Goal: Task Accomplishment & Management: Use online tool/utility

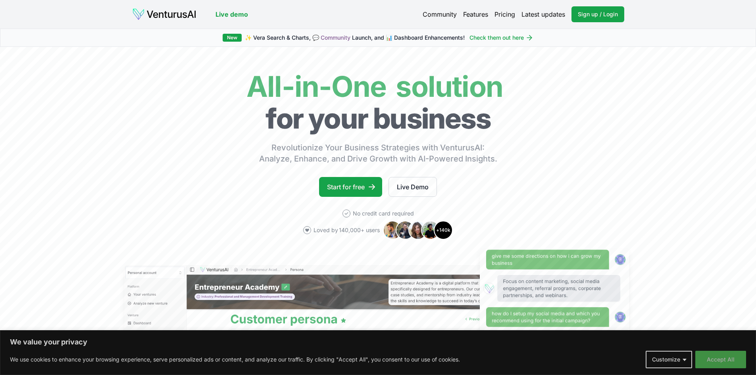
click at [723, 360] on button "Accept All" at bounding box center [720, 359] width 51 height 17
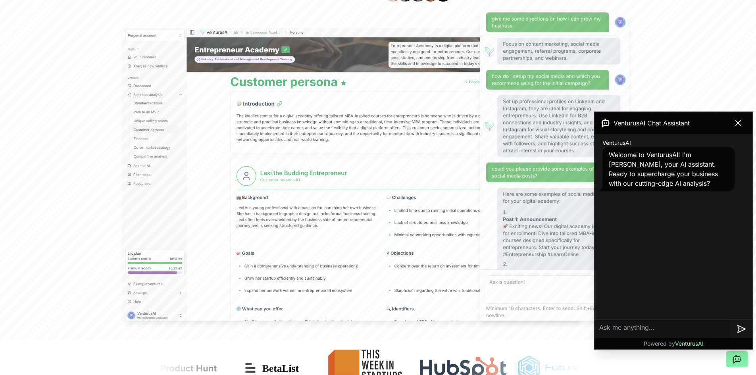
scroll to position [238, 0]
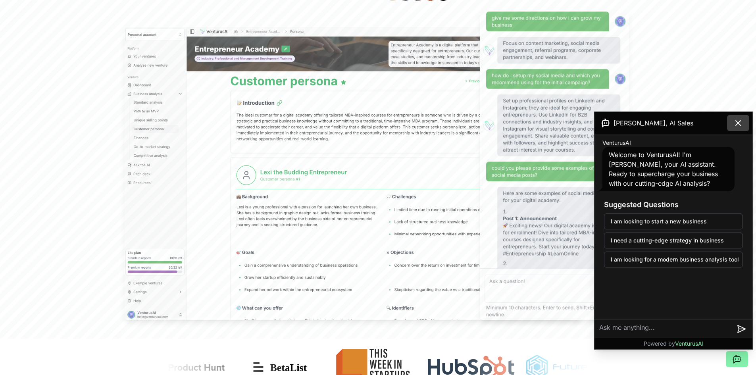
click at [737, 123] on icon at bounding box center [738, 123] width 10 height 10
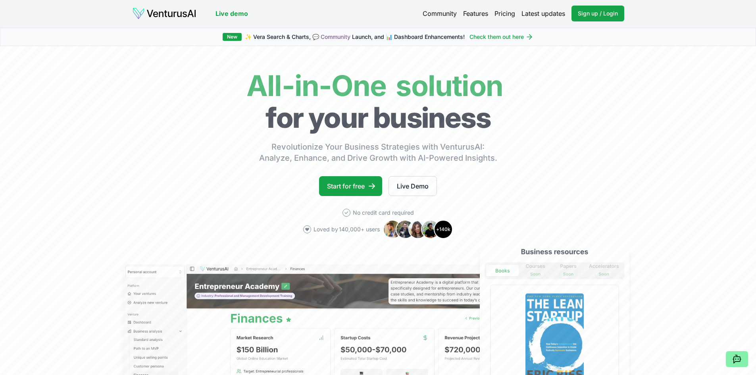
scroll to position [0, 0]
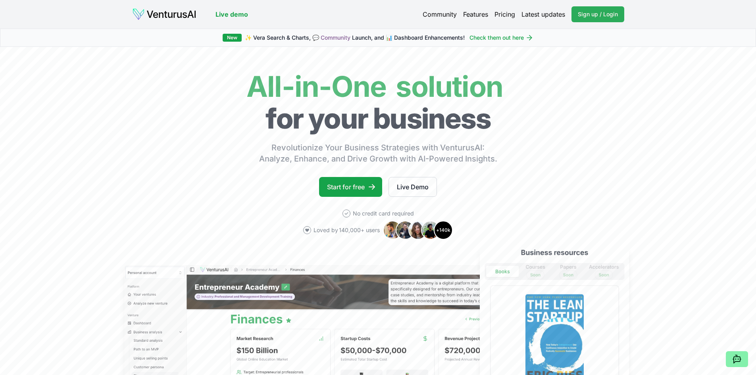
click at [607, 19] on link "Sign up / Login Login" at bounding box center [597, 14] width 53 height 16
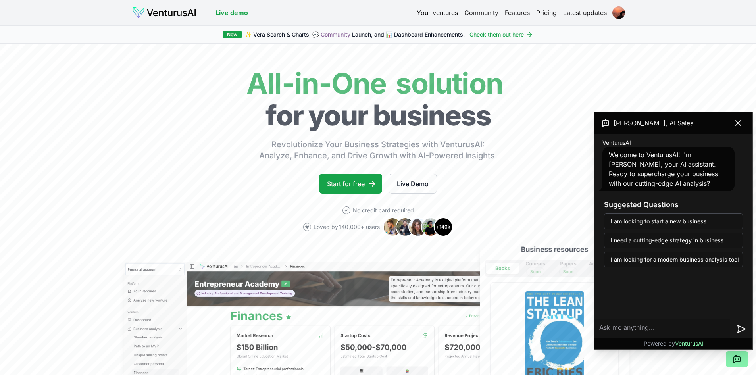
click at [550, 11] on link "Pricing" at bounding box center [546, 13] width 21 height 10
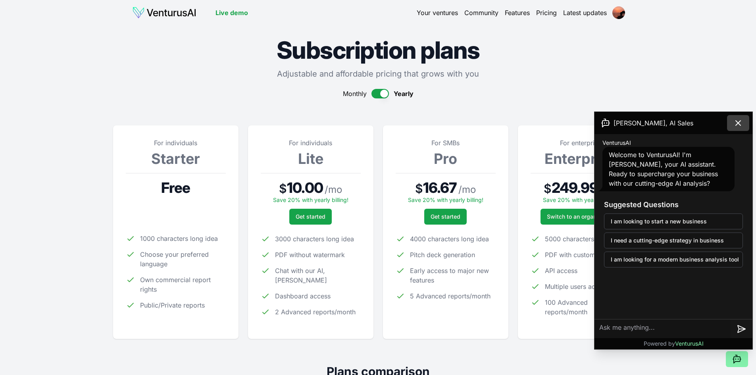
click at [739, 119] on icon at bounding box center [738, 123] width 10 height 10
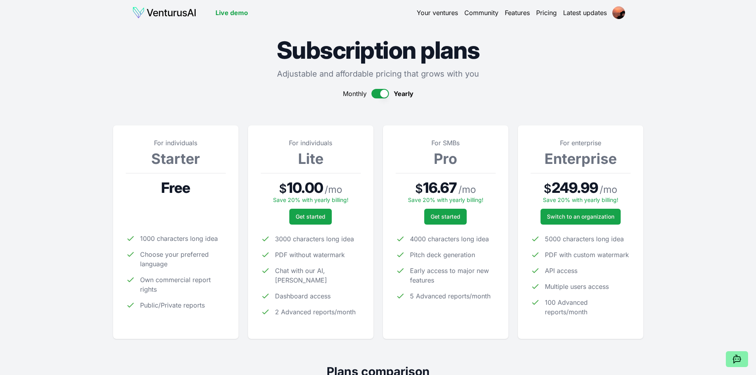
click at [380, 94] on button "button" at bounding box center [379, 94] width 17 height 10
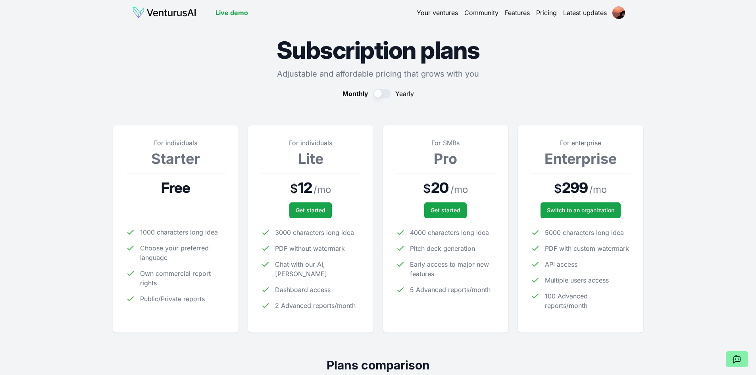
click at [380, 94] on button "button" at bounding box center [381, 94] width 17 height 10
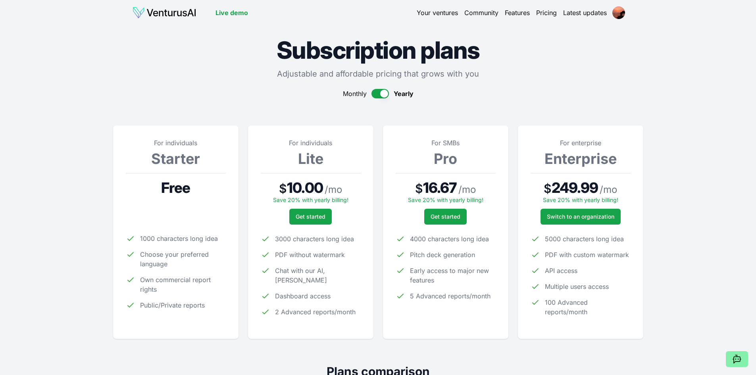
click at [167, 16] on img at bounding box center [164, 12] width 64 height 13
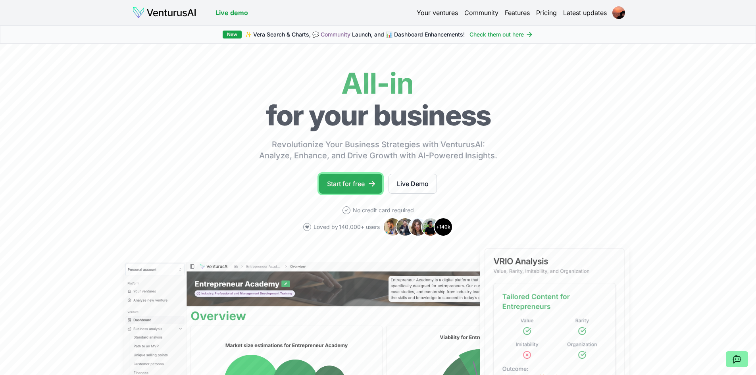
click at [358, 182] on link "Start for free" at bounding box center [350, 184] width 63 height 20
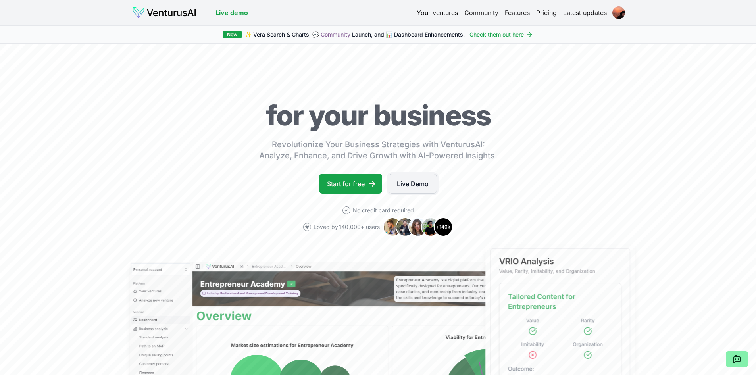
click at [435, 179] on link "Live Demo" at bounding box center [413, 184] width 48 height 20
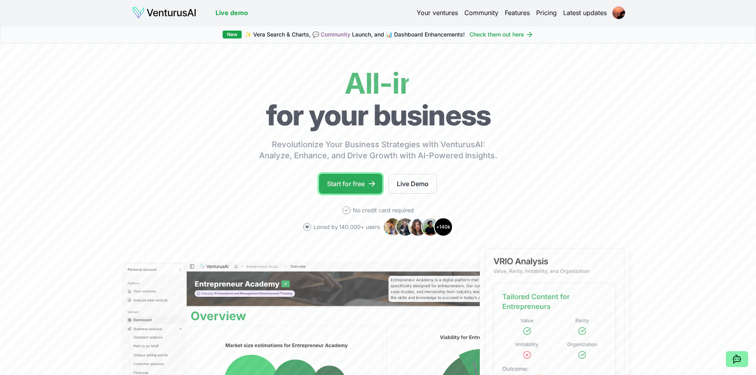
click at [347, 181] on link "Start for free" at bounding box center [350, 184] width 63 height 20
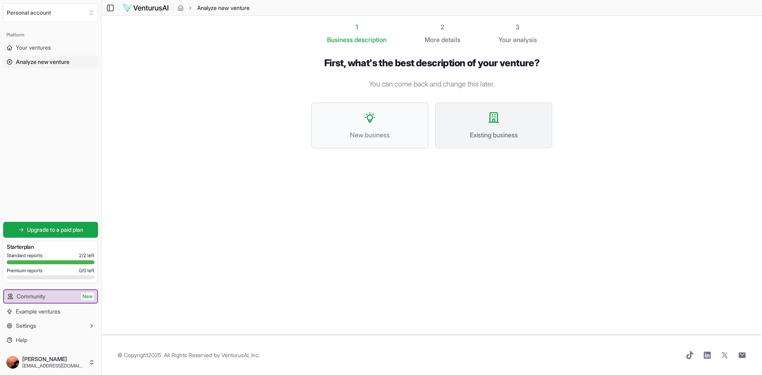
click at [486, 118] on button "Existing business" at bounding box center [493, 125] width 117 height 46
click at [344, 135] on span "New business" at bounding box center [370, 135] width 100 height 10
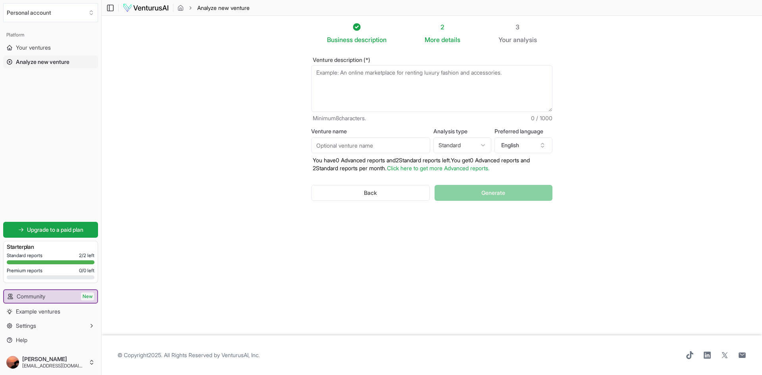
click at [388, 73] on textarea "Venture description (*)" at bounding box center [431, 88] width 241 height 47
click at [320, 72] on textarea "Venture description (*)" at bounding box center [431, 88] width 241 height 47
paste textarea "Create a business plan for a chicken processing plant. Current structure: slaug…"
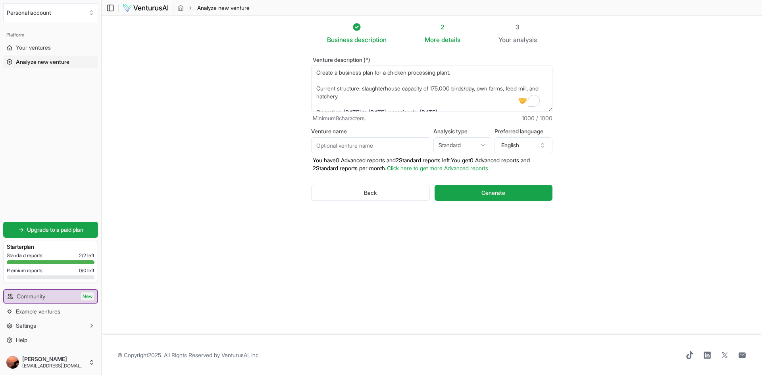
click at [473, 76] on textarea "Create a business plan for a chicken processing plant. Current structure: slaug…" at bounding box center [431, 88] width 241 height 47
drag, startPoint x: 333, startPoint y: 85, endPoint x: 329, endPoint y: 83, distance: 4.3
click at [331, 84] on textarea "Create a business plan for a chicken processing plant. Current structure: slaug…" at bounding box center [431, 88] width 241 height 47
click at [321, 81] on textarea "Create a business plan for a chicken processing plant. Current structure: slaug…" at bounding box center [431, 88] width 241 height 47
click at [316, 79] on textarea "Create a business plan for a chicken processing plant. Current structure: slaug…" at bounding box center [431, 88] width 241 height 47
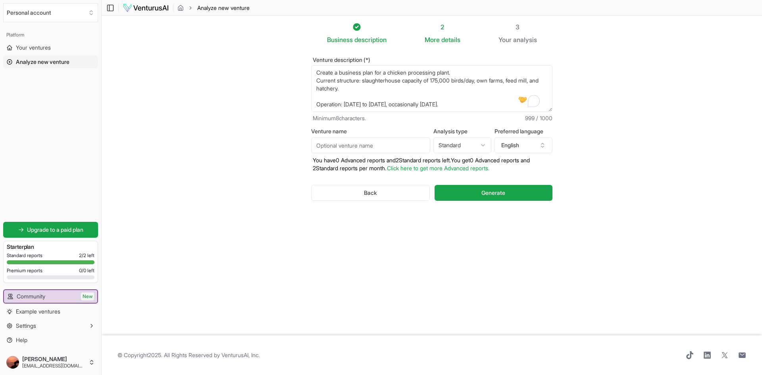
click at [316, 96] on textarea "Create a business plan for a chicken processing plant. Current structure: slaug…" at bounding box center [431, 88] width 241 height 47
click at [319, 98] on textarea "Create a business plan for a chicken processing plant. Current structure: slaug…" at bounding box center [431, 88] width 241 height 47
click at [319, 102] on textarea "Create a business plan for a chicken processing plant. Current structure: slaug…" at bounding box center [431, 88] width 241 height 47
click at [316, 82] on textarea "Create a business plan for a chicken processing plant. Current structure: slaug…" at bounding box center [431, 88] width 241 height 47
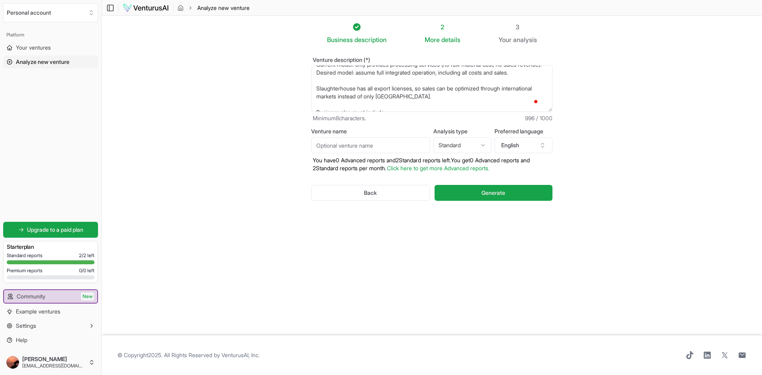
click at [318, 86] on textarea "Create a business plan for a chicken processing plant. Current structure: slaug…" at bounding box center [431, 88] width 241 height 47
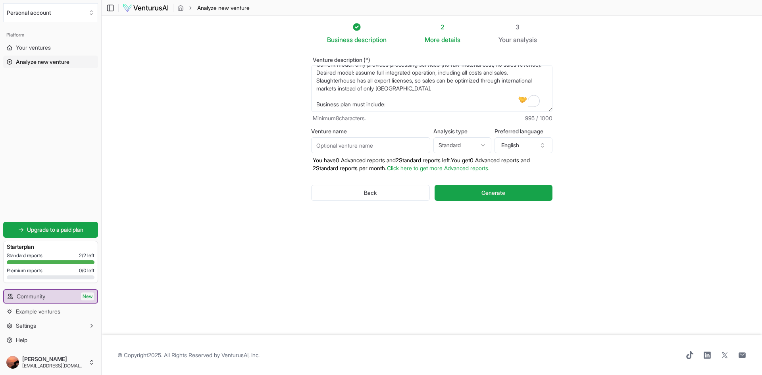
click at [319, 100] on textarea "Create a business plan for a chicken processing plant. Current structure: slaug…" at bounding box center [431, 88] width 241 height 47
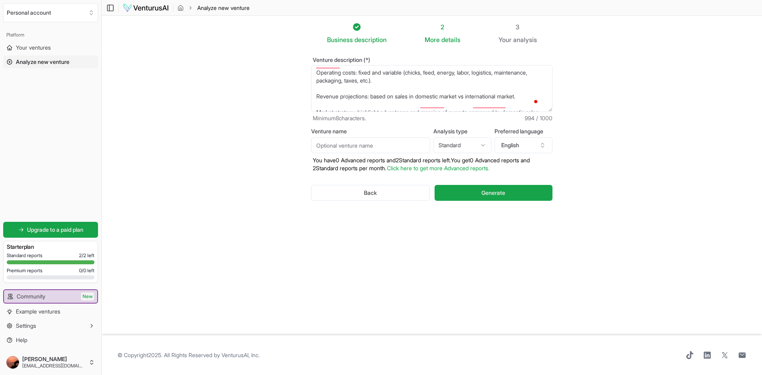
click at [320, 76] on textarea "Create a business plan for a chicken processing plant. Current structure: slaug…" at bounding box center [431, 88] width 241 height 47
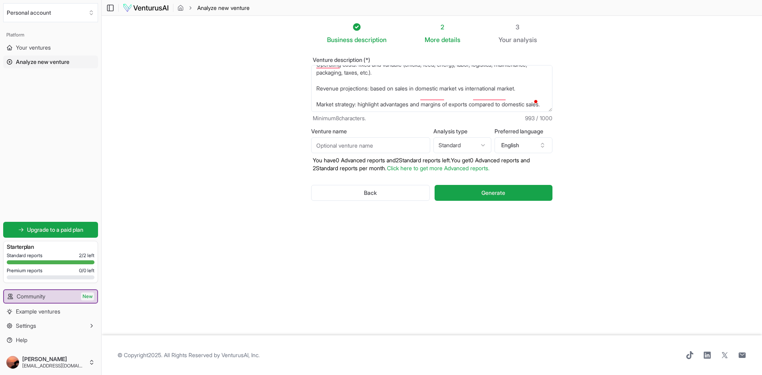
click at [318, 86] on textarea "Create a business plan for a chicken processing plant. Current structure: slaug…" at bounding box center [431, 88] width 241 height 47
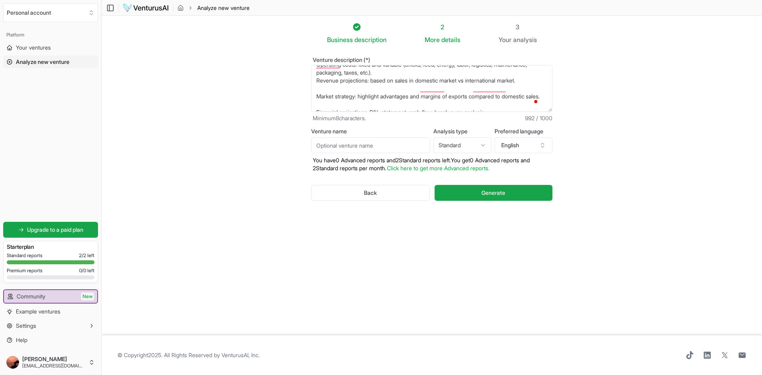
click at [317, 97] on textarea "Create a business plan for a chicken processing plant. Current structure: slaug…" at bounding box center [431, 88] width 241 height 47
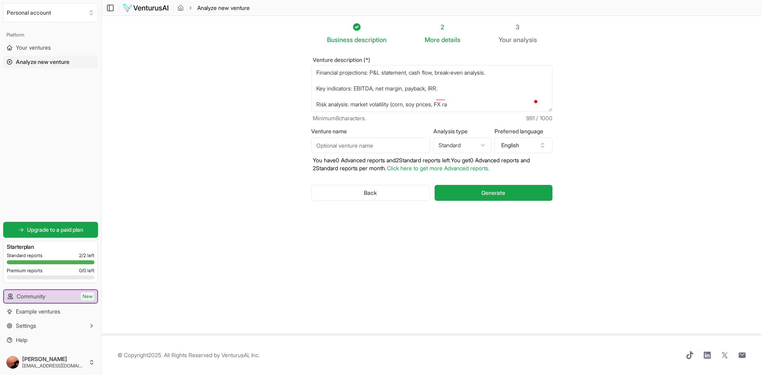
click at [316, 72] on textarea "Create a business plan for a chicken processing plant. Current structure: slaug…" at bounding box center [431, 88] width 241 height 47
click at [318, 77] on textarea "Create a business plan for a chicken processing plant. Current structure: slaug…" at bounding box center [431, 88] width 241 height 47
click at [320, 95] on textarea "Create a business plan for a chicken processing plant. Current structure: slaug…" at bounding box center [431, 88] width 241 height 47
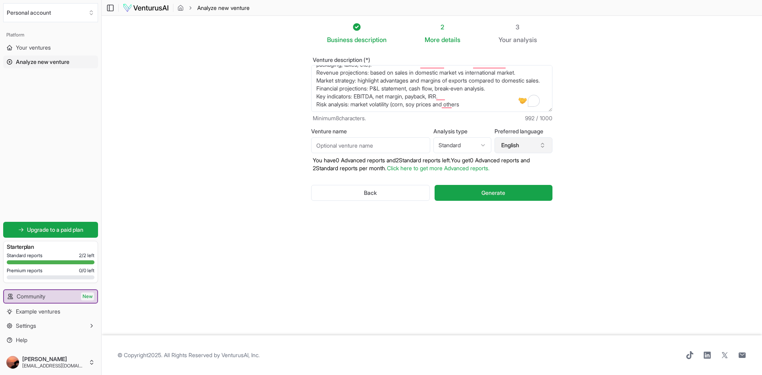
type textarea "Create a business plan for a chicken processing plant. Current structure: slaug…"
click at [516, 146] on button "English" at bounding box center [523, 145] width 58 height 16
click at [510, 196] on button "Generate" at bounding box center [494, 193] width 118 height 16
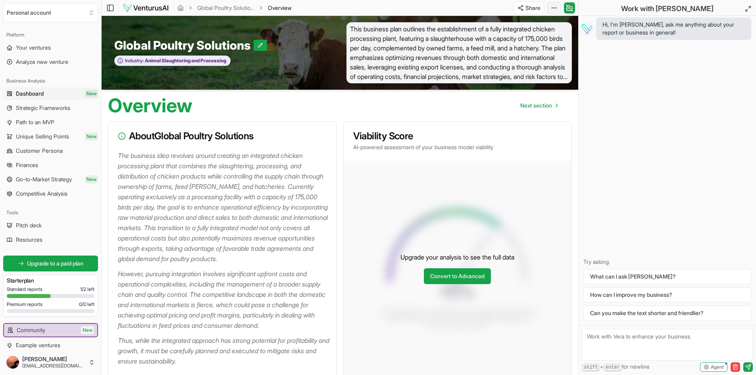
click at [553, 3] on html "We value your privacy We use cookies to enhance your browsing experience, serve…" at bounding box center [378, 187] width 756 height 375
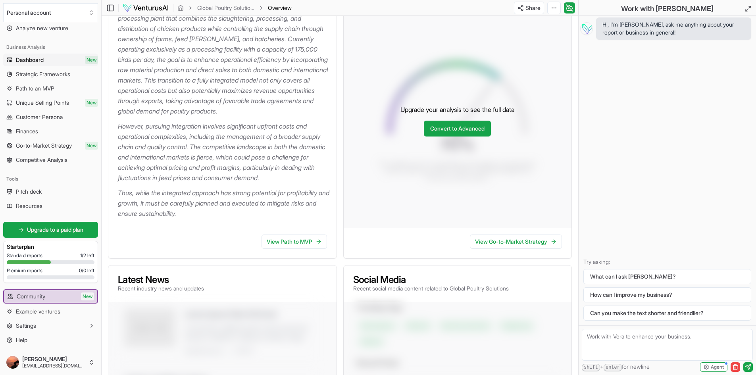
scroll to position [159, 0]
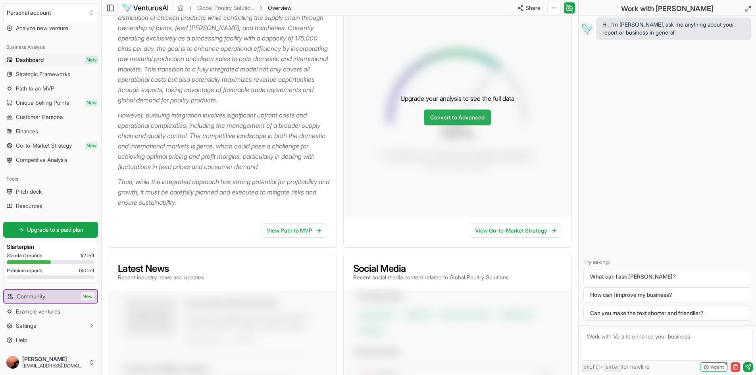
click at [460, 115] on link "Convert to Advanced" at bounding box center [457, 118] width 67 height 16
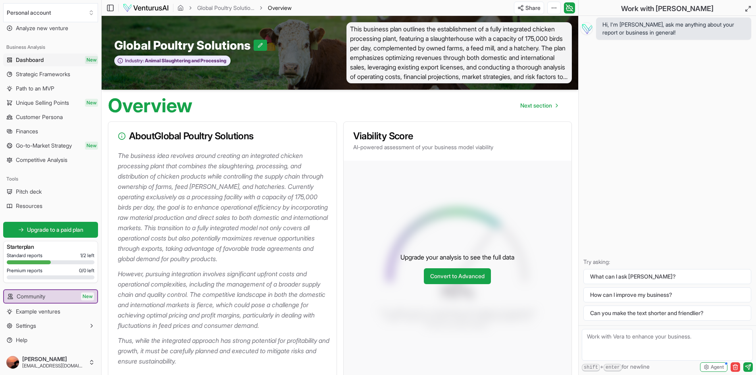
scroll to position [79, 0]
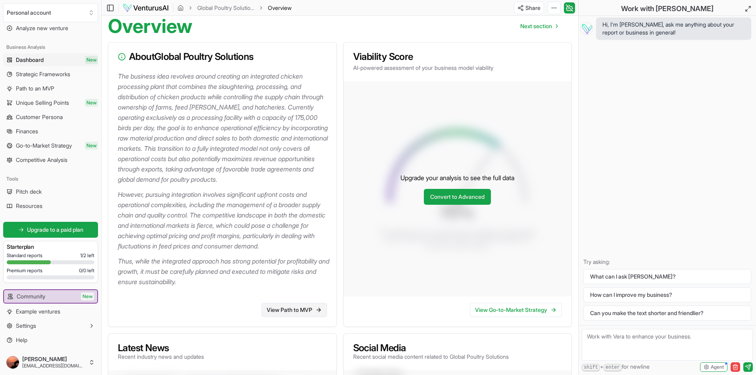
click at [278, 312] on link "View Path to MVP" at bounding box center [294, 310] width 65 height 14
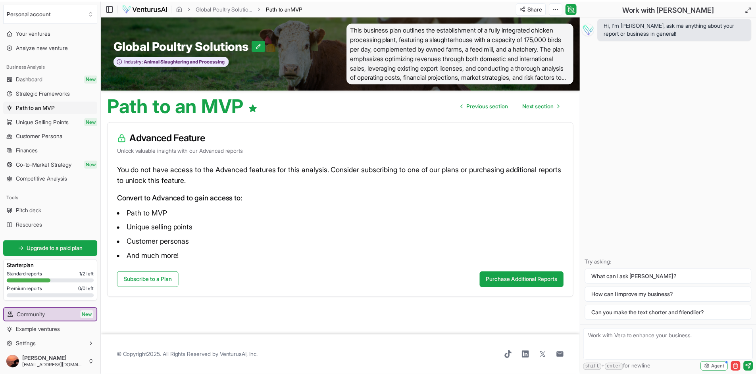
scroll to position [34, 0]
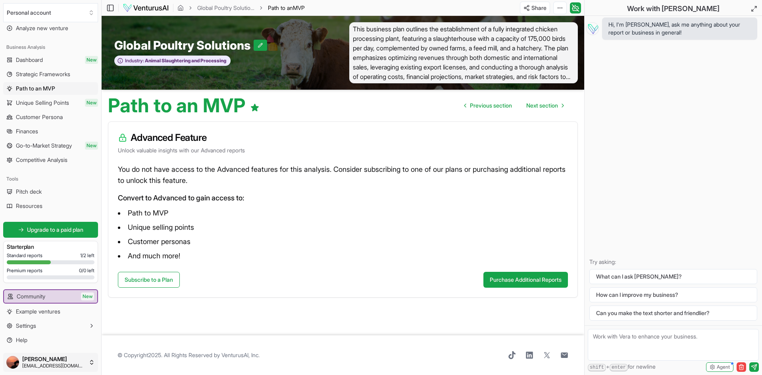
click at [58, 362] on html "We value your privacy We use cookies to enhance your browsing experience, serve…" at bounding box center [381, 187] width 762 height 375
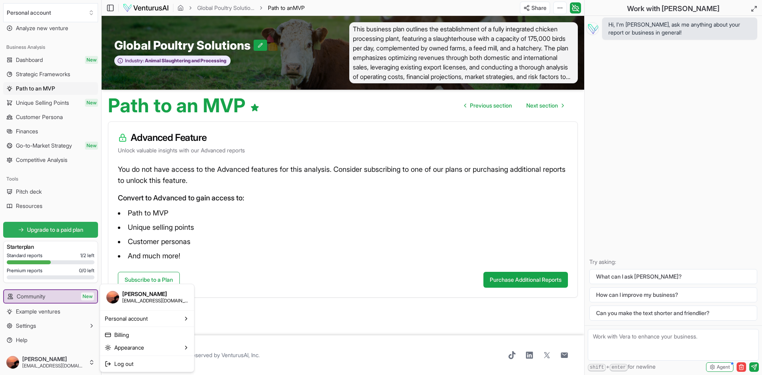
click at [43, 229] on html "We value your privacy We use cookies to enhance your browsing experience, serve…" at bounding box center [381, 187] width 762 height 375
click at [64, 230] on span "Upgrade to a paid plan" at bounding box center [55, 230] width 56 height 8
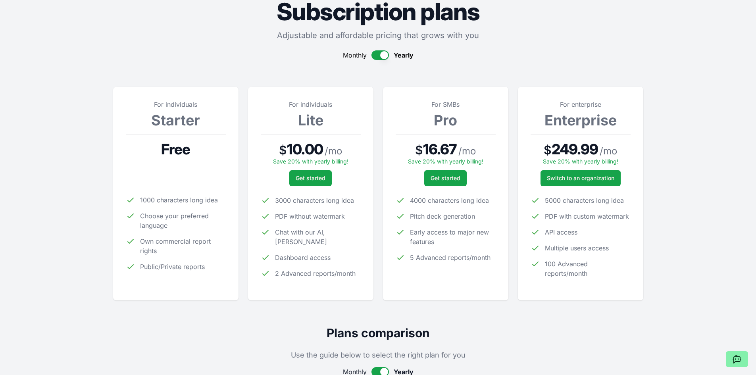
scroll to position [40, 0]
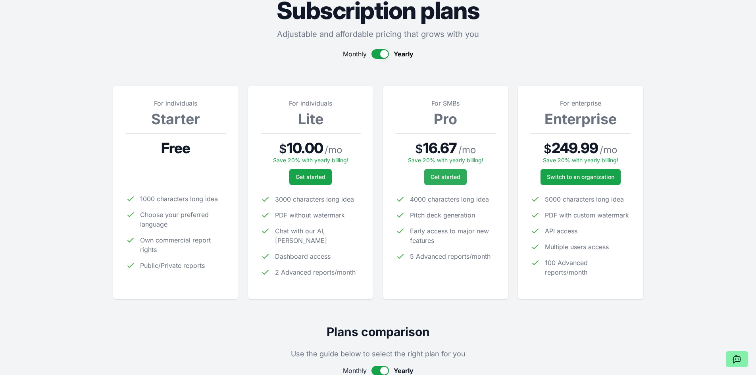
click at [454, 177] on span "Get started" at bounding box center [446, 177] width 30 height 8
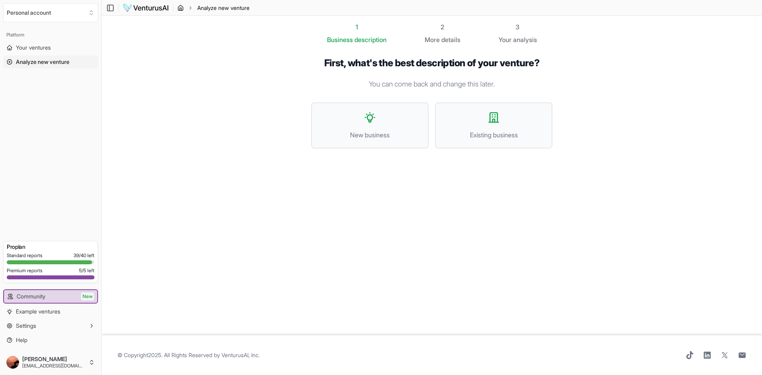
click at [183, 8] on icon "breadcrumb" at bounding box center [180, 8] width 6 height 6
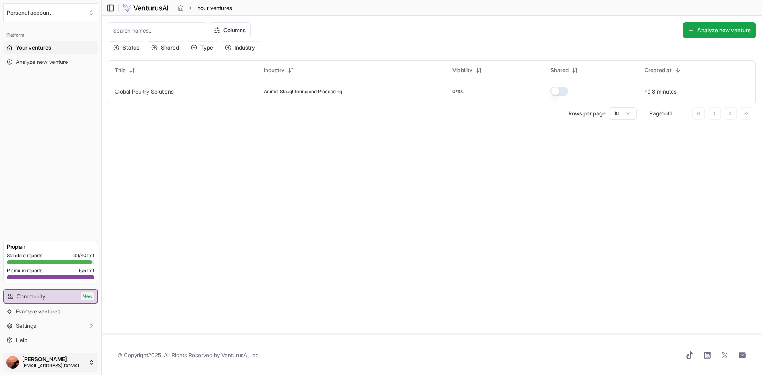
click at [27, 366] on html "We value your privacy We use cookies to enhance your browsing experience, serve…" at bounding box center [381, 187] width 762 height 375
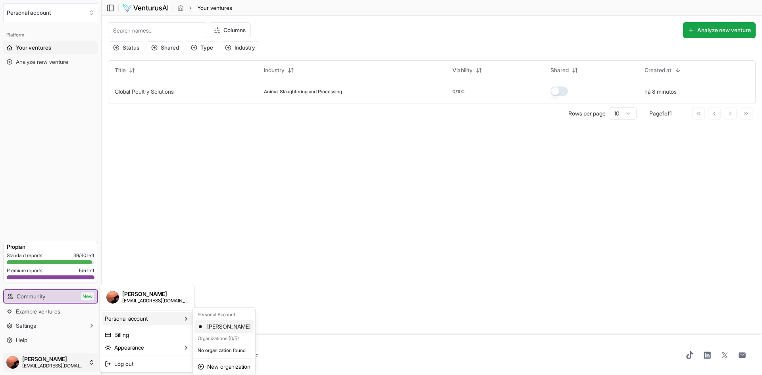
click at [231, 326] on div "Tiago Siqueira" at bounding box center [223, 326] width 59 height 13
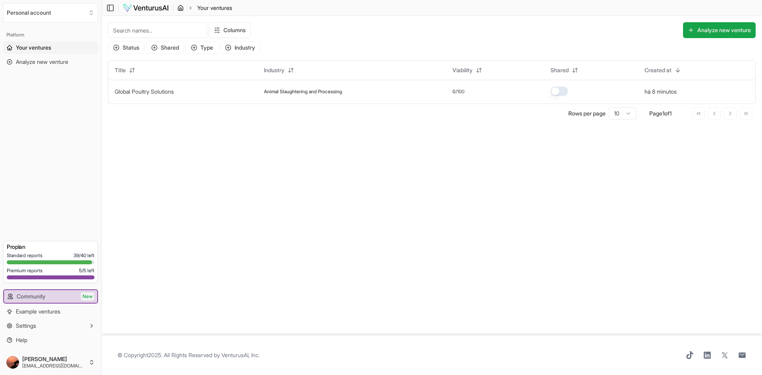
click at [180, 8] on icon "breadcrumb" at bounding box center [181, 9] width 2 height 2
click at [40, 330] on button "Settings" at bounding box center [50, 325] width 95 height 13
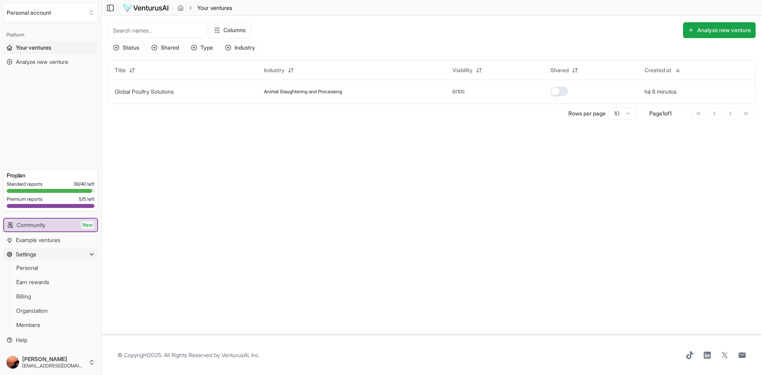
click at [56, 252] on button "Settings" at bounding box center [50, 254] width 95 height 13
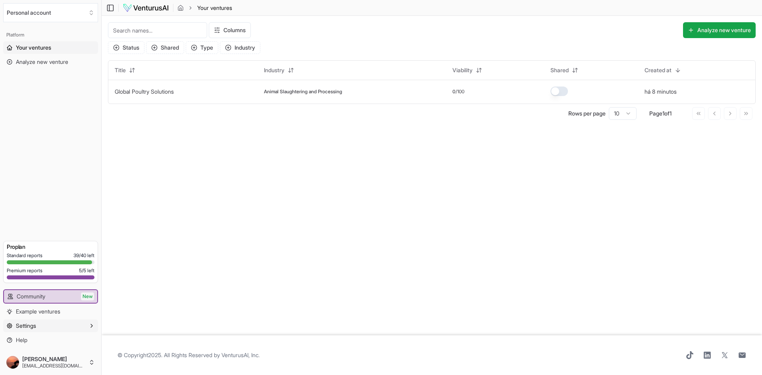
click at [52, 325] on button "Settings" at bounding box center [50, 325] width 95 height 13
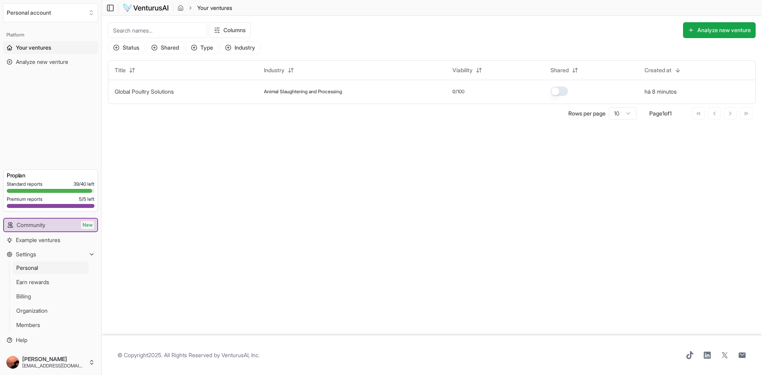
click at [24, 270] on span "Personal" at bounding box center [27, 268] width 22 height 8
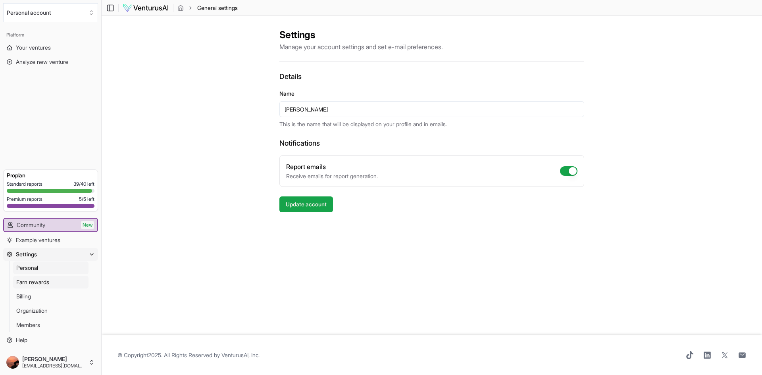
click at [39, 282] on span "Earn rewards" at bounding box center [32, 282] width 33 height 8
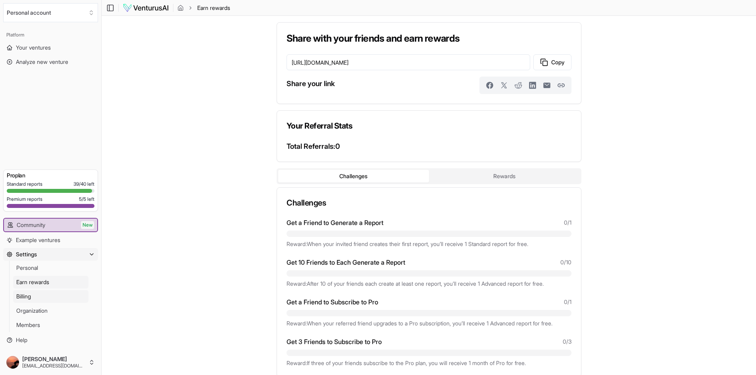
click at [44, 299] on link "Billing" at bounding box center [50, 296] width 75 height 13
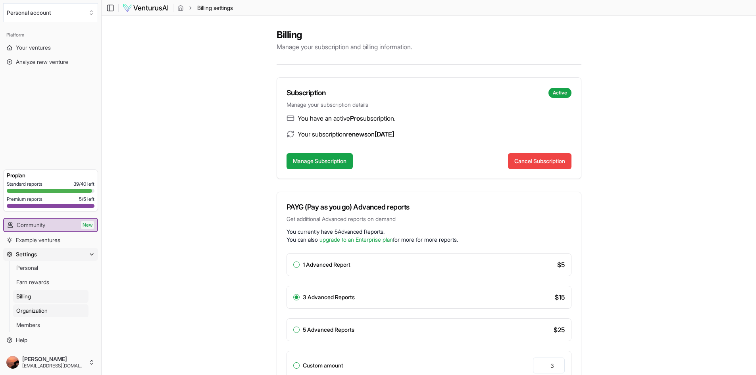
click at [48, 309] on span "Organization" at bounding box center [31, 311] width 31 height 8
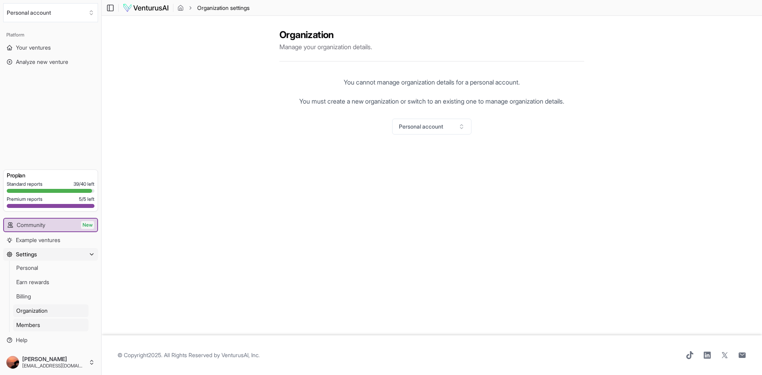
click at [47, 319] on link "Members" at bounding box center [50, 325] width 75 height 13
click at [18, 341] on span "Help" at bounding box center [22, 340] width 12 height 8
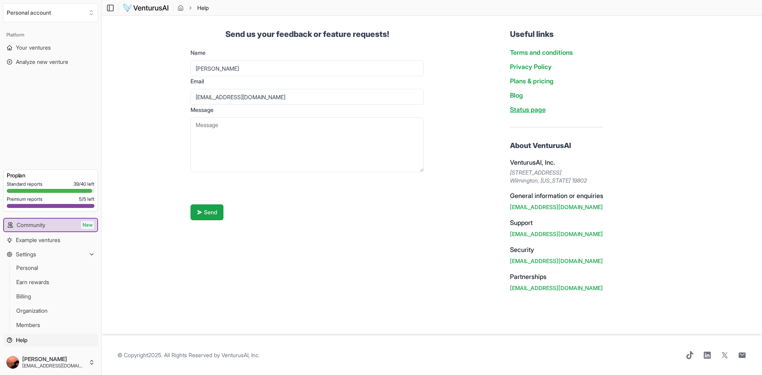
click at [535, 110] on link "Status page" at bounding box center [528, 110] width 36 height 8
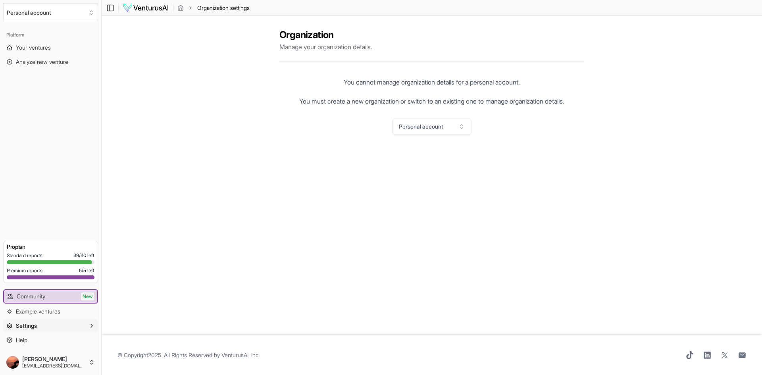
click at [144, 7] on img at bounding box center [146, 8] width 46 height 10
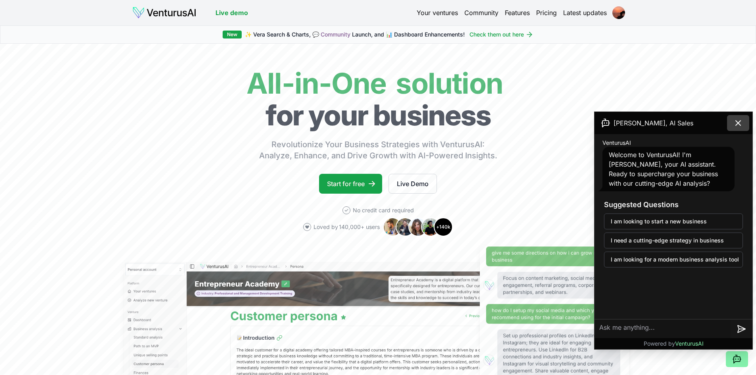
click at [735, 124] on icon at bounding box center [738, 123] width 10 height 10
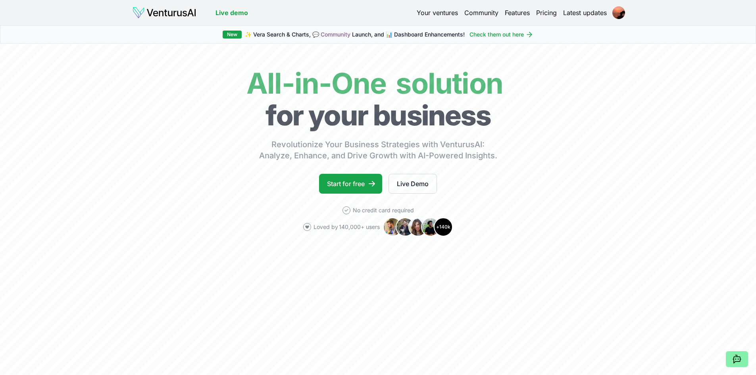
click at [178, 15] on img at bounding box center [164, 12] width 64 height 13
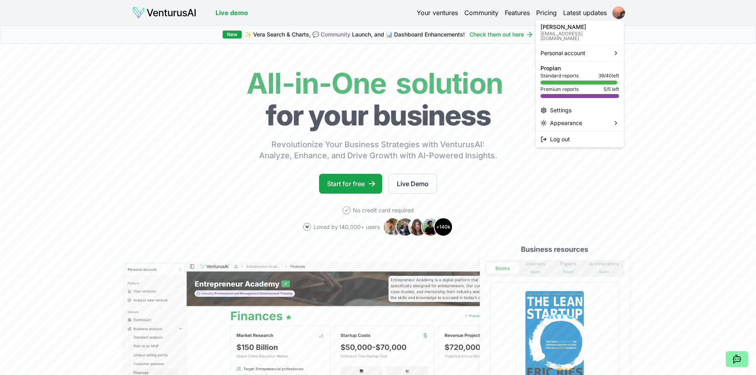
click at [619, 12] on html "We value your privacy We use cookies to enhance your browsing experience, serve…" at bounding box center [378, 187] width 756 height 375
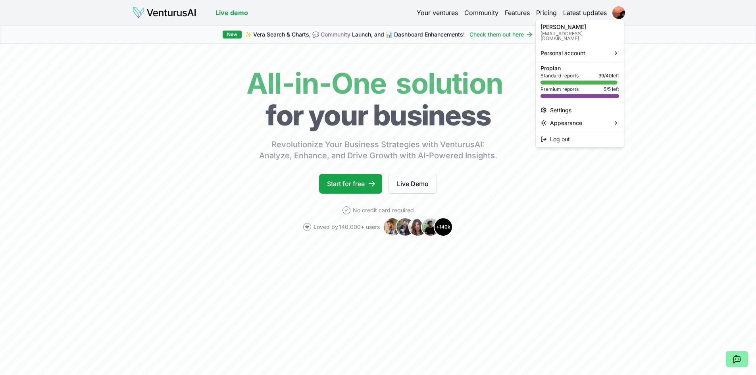
click at [601, 66] on div "Pro plan Standard reports 39 / 40 left Premium reports 5 / 5 left" at bounding box center [580, 81] width 79 height 33
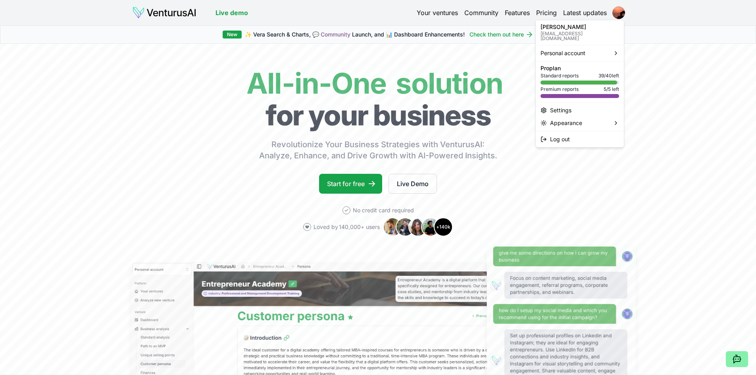
click at [607, 75] on div "Pro plan Standard reports 39 / 40 left Premium reports 5 / 5 left" at bounding box center [580, 81] width 79 height 33
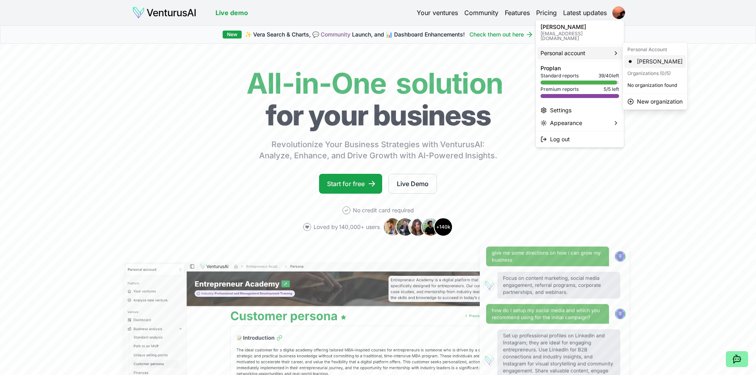
click at [647, 63] on div "[PERSON_NAME]" at bounding box center [655, 61] width 62 height 13
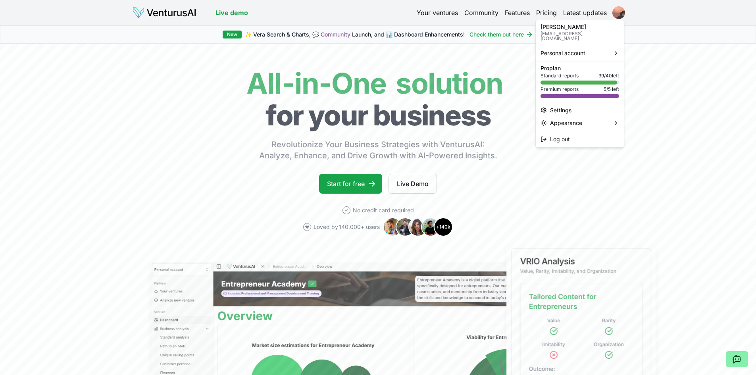
click at [615, 10] on html "We value your privacy We use cookies to enhance your browsing experience, serve…" at bounding box center [378, 187] width 756 height 375
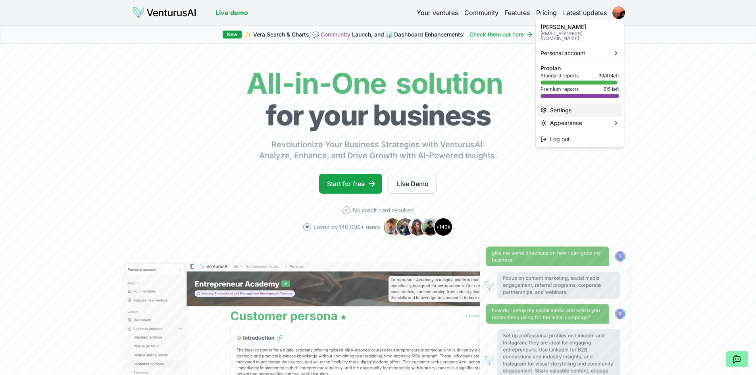
click at [562, 104] on div "Settings" at bounding box center [579, 110] width 85 height 13
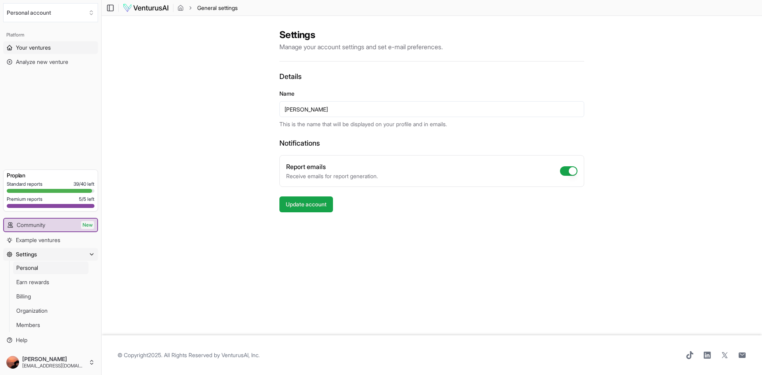
click at [44, 49] on span "Your ventures" at bounding box center [33, 48] width 35 height 8
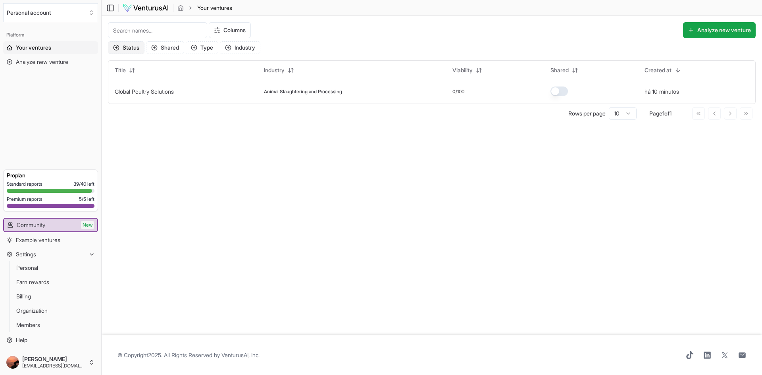
click at [116, 45] on circle "button" at bounding box center [116, 47] width 5 height 5
click at [194, 48] on icon "button" at bounding box center [194, 47] width 6 height 6
click at [229, 44] on icon "button" at bounding box center [228, 47] width 6 height 6
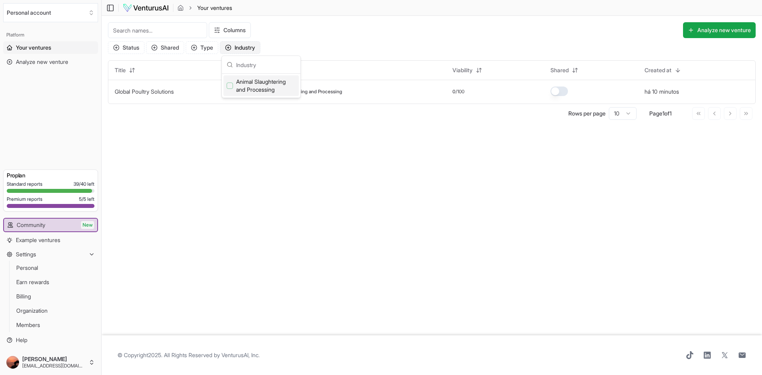
click at [229, 44] on icon "button" at bounding box center [228, 47] width 6 height 6
click at [48, 362] on html "We value your privacy We use cookies to enhance your browsing experience, serve…" at bounding box center [381, 187] width 762 height 375
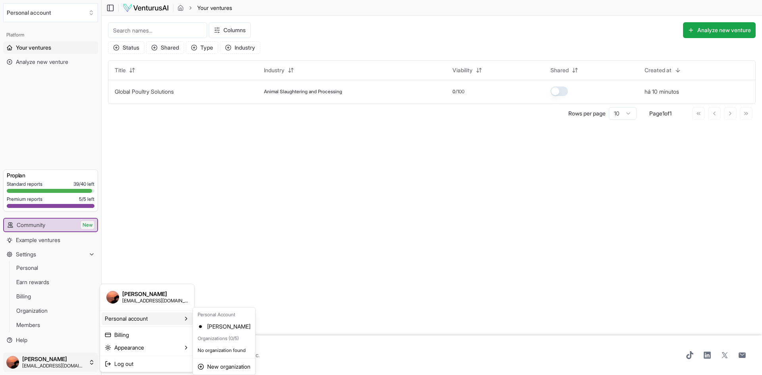
click at [126, 321] on span "Personal account" at bounding box center [126, 319] width 43 height 8
click at [224, 327] on div "[PERSON_NAME]" at bounding box center [223, 326] width 59 height 13
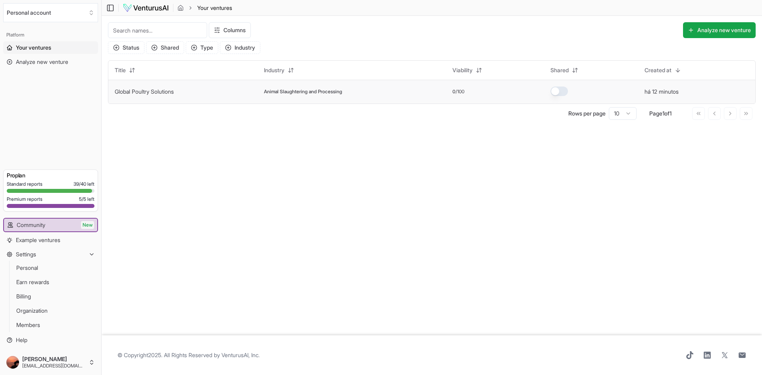
click at [313, 88] on td "Animal Slaughtering and Processing" at bounding box center [352, 92] width 189 height 24
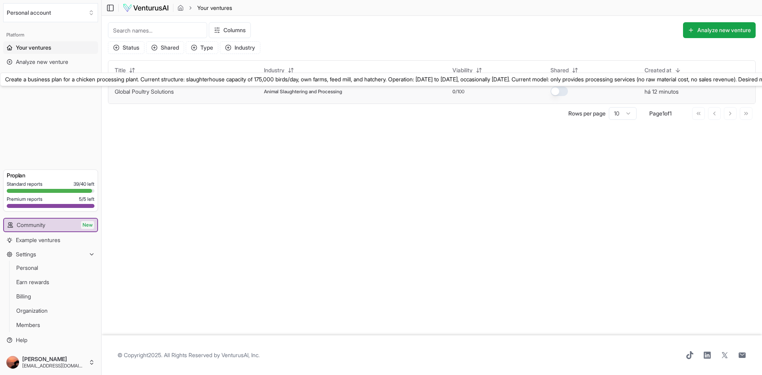
click at [138, 89] on link "Global Poultry Solutions" at bounding box center [144, 91] width 59 height 7
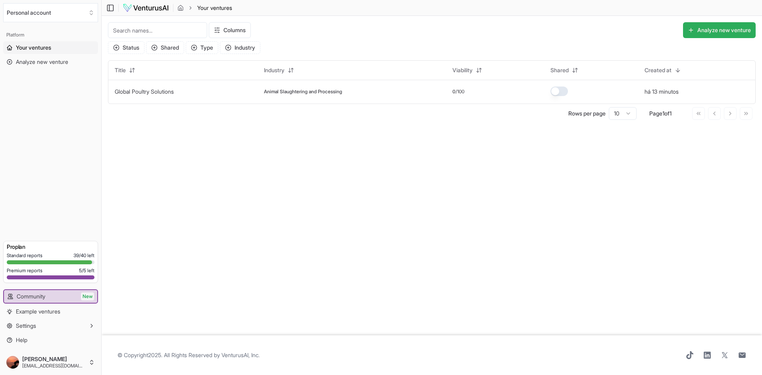
click at [700, 31] on button "Analyze new venture" at bounding box center [719, 30] width 73 height 16
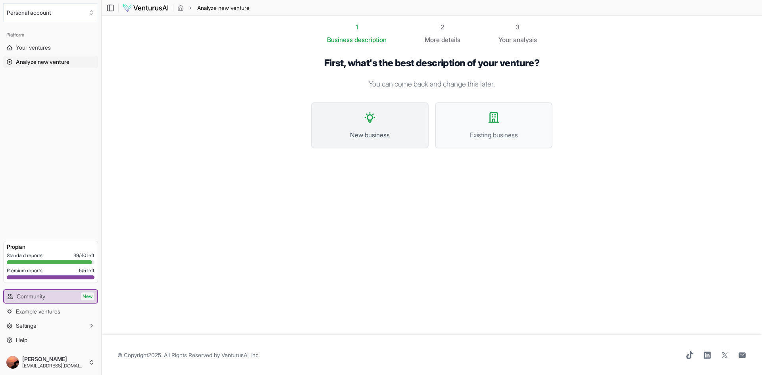
click at [360, 128] on button "New business" at bounding box center [369, 125] width 117 height 46
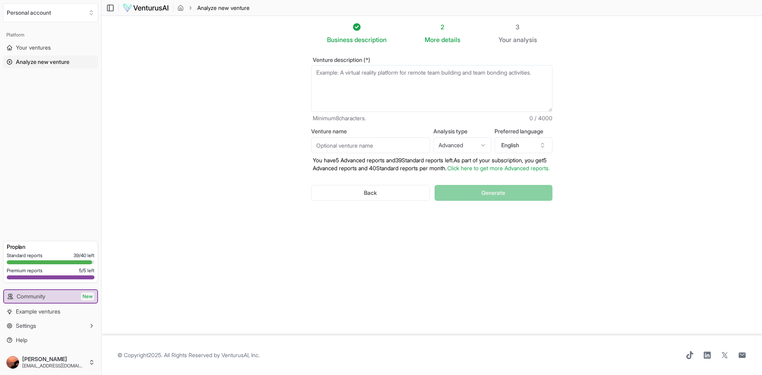
click at [437, 89] on textarea "Venture description (*)" at bounding box center [431, 88] width 241 height 47
